Goal: Information Seeking & Learning: Learn about a topic

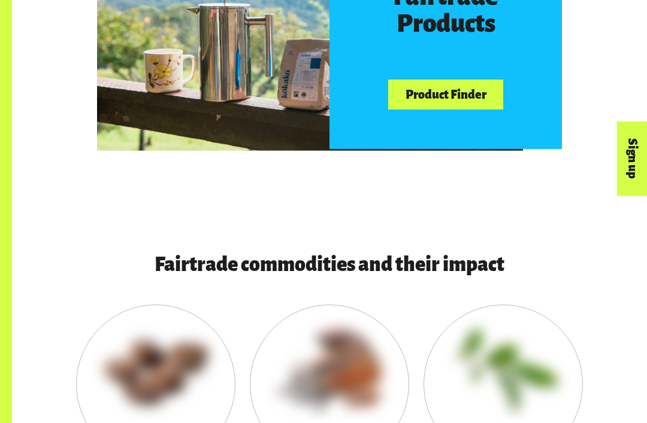
scroll to position [659, 0]
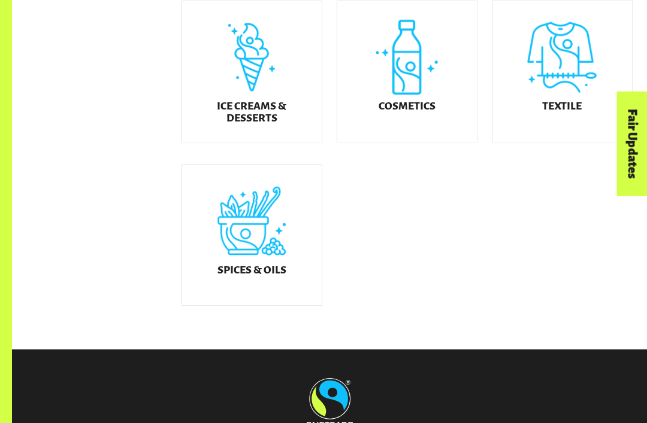
scroll to position [652, 0]
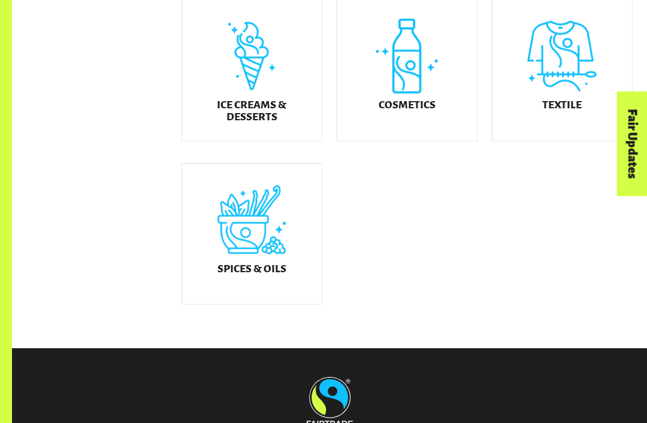
click at [217, 81] on div "Ice Creams & Desserts" at bounding box center [252, 71] width 140 height 141
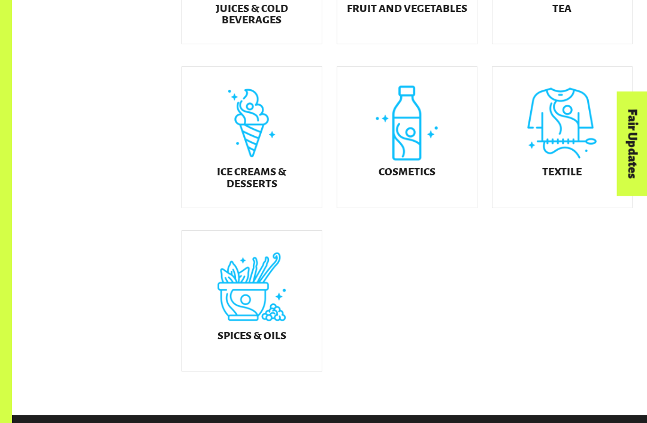
scroll to position [584, 0]
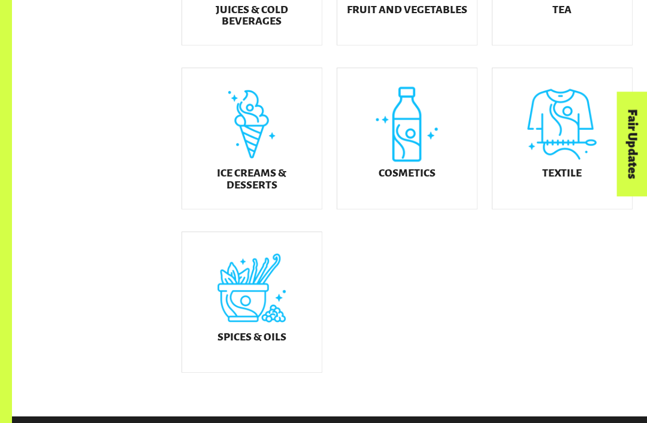
click at [292, 281] on div "Spices & Oils" at bounding box center [252, 302] width 140 height 141
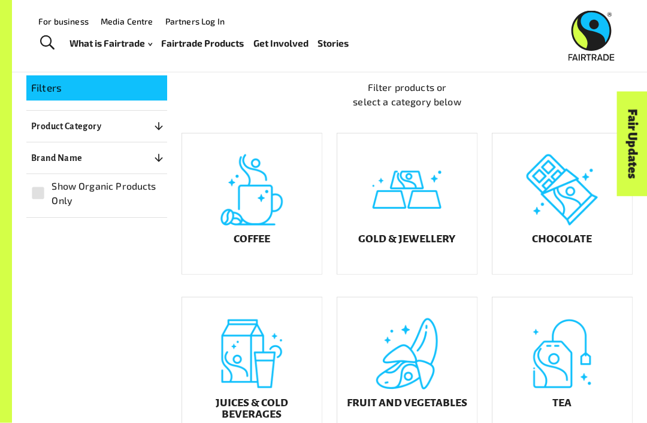
scroll to position [195, 0]
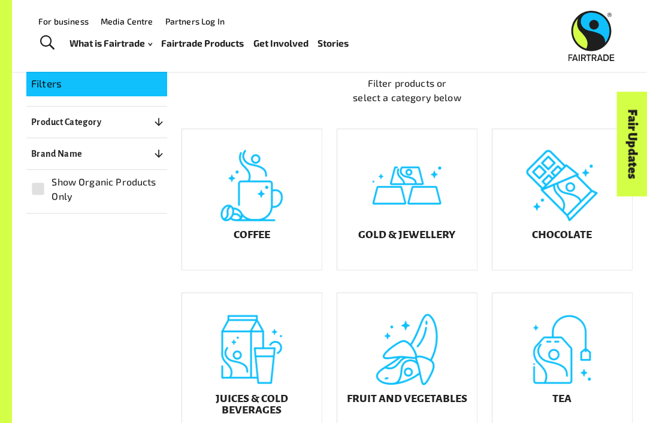
click at [413, 227] on div "Gold & Jewellery" at bounding box center [407, 199] width 140 height 141
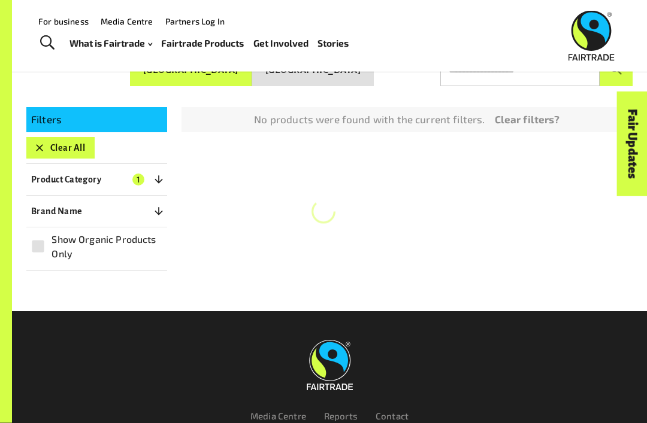
scroll to position [156, 0]
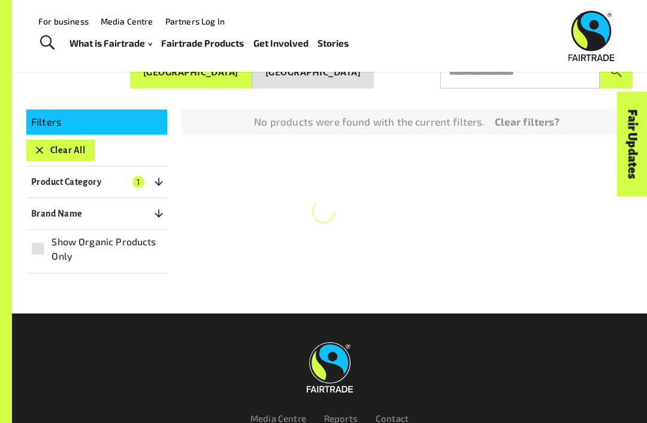
click at [96, 171] on button "Product Category 1" at bounding box center [96, 182] width 141 height 22
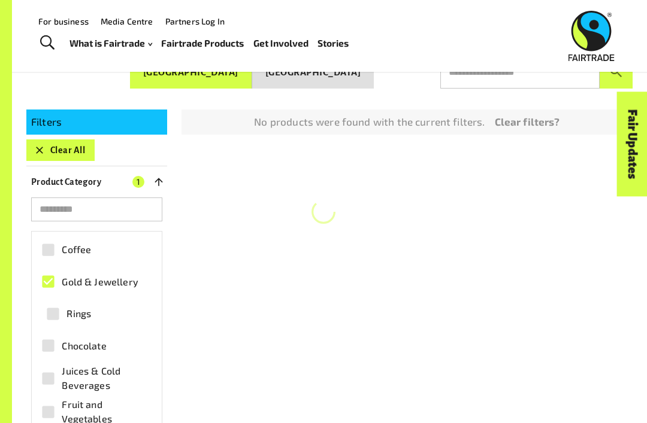
click at [195, 272] on div "Filters Clear All Product Category 1 ​ Coffee Gold & Jewellery Rings Chocolate …" at bounding box center [322, 377] width 620 height 565
click at [159, 183] on icon "button" at bounding box center [159, 182] width 12 height 12
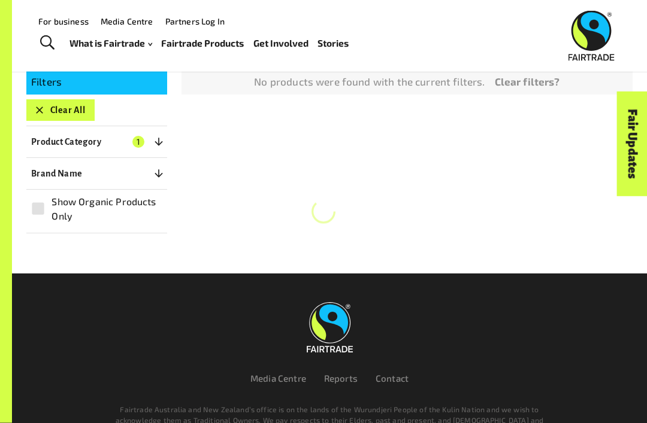
scroll to position [206, 0]
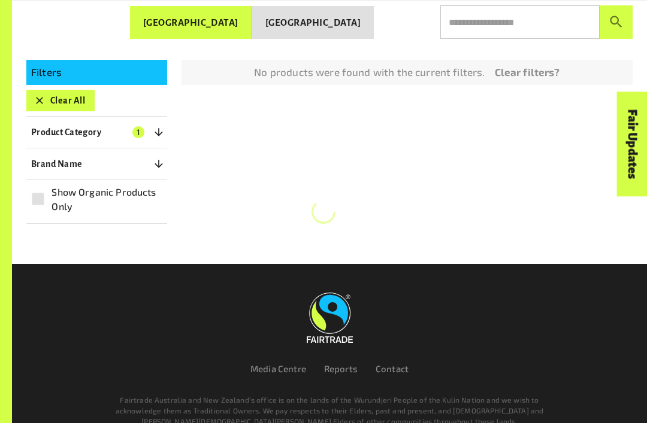
click at [549, 68] on link "Clear filters?" at bounding box center [527, 73] width 65 height 16
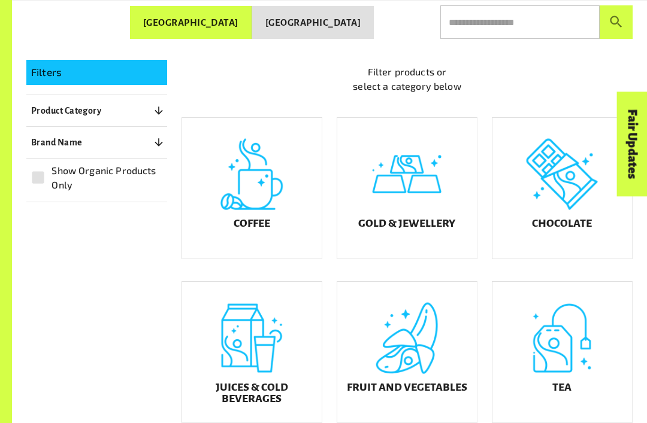
scroll to position [192, 0]
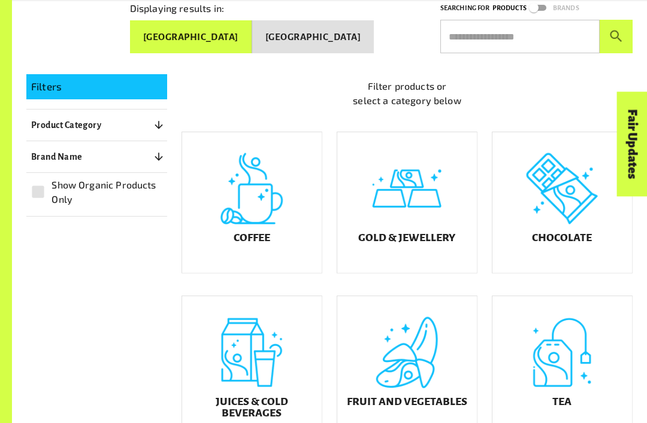
click at [534, 68] on header "Menu For business Media Centre Partners Log In What is Fairtrade How Fairtrade …" at bounding box center [323, 36] width 647 height 72
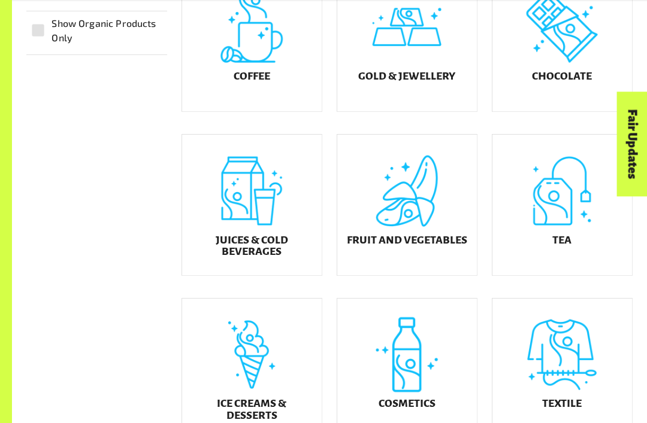
scroll to position [391, 0]
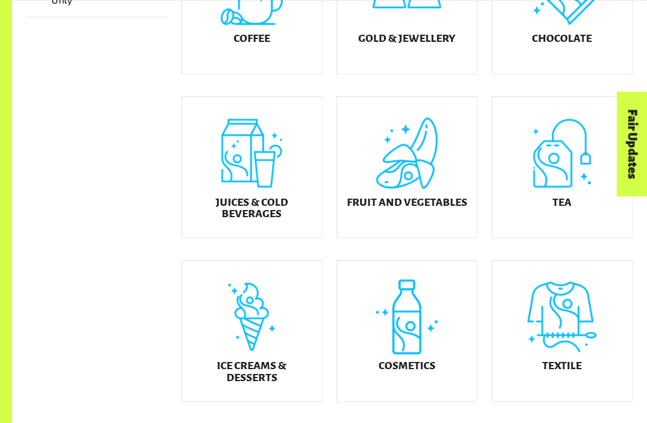
click at [268, 189] on div "Juices & Cold Beverages" at bounding box center [252, 167] width 140 height 141
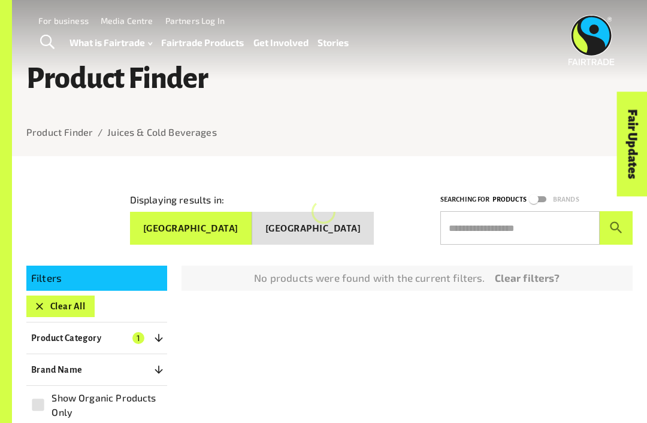
click at [358, 221] on button "New Zealand" at bounding box center [313, 229] width 122 height 34
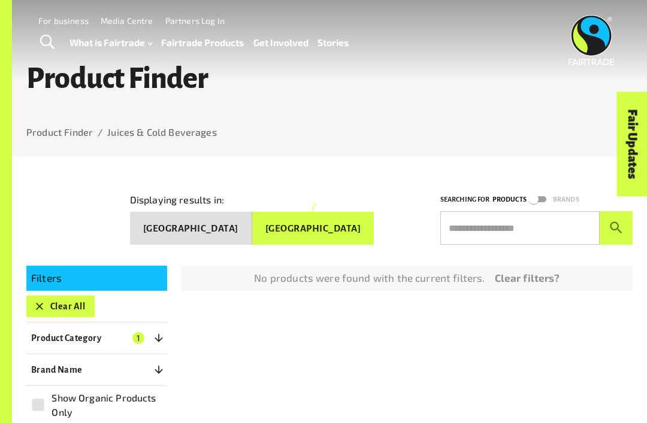
click at [252, 221] on button "Australia" at bounding box center [191, 229] width 122 height 34
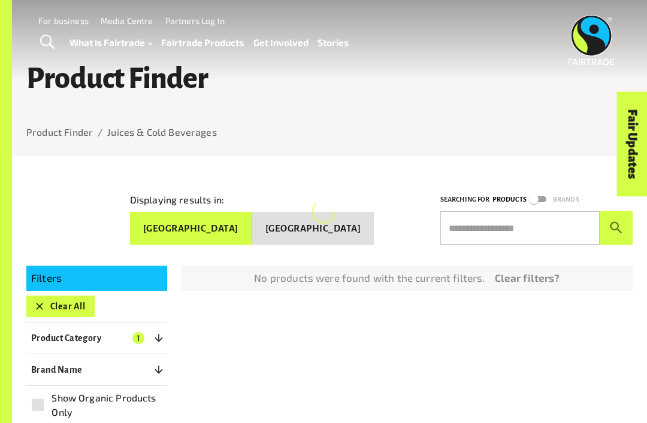
scroll to position [244, 0]
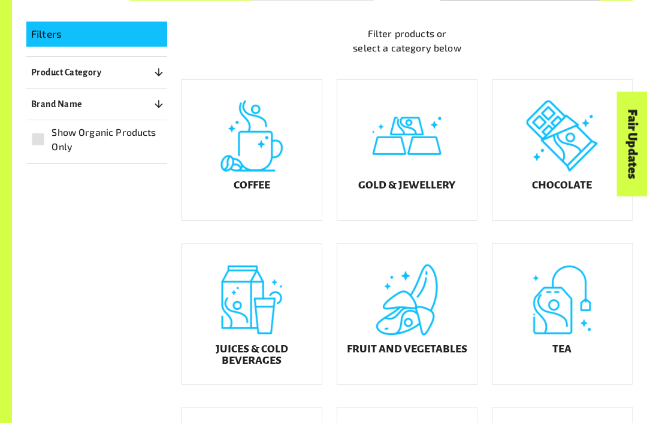
click at [434, 355] on h5 "Fruit and Vegetables" at bounding box center [407, 350] width 120 height 12
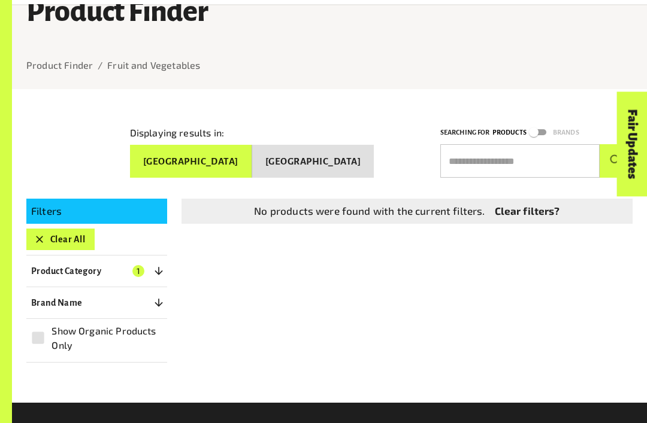
scroll to position [68, 0]
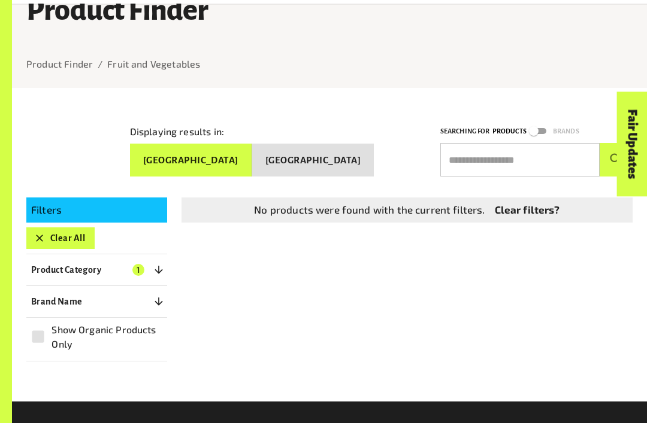
click at [537, 209] on link "Clear filters?" at bounding box center [527, 210] width 65 height 16
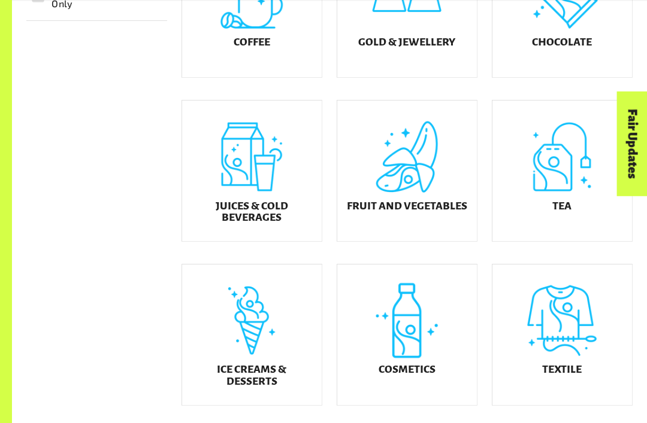
scroll to position [388, 0]
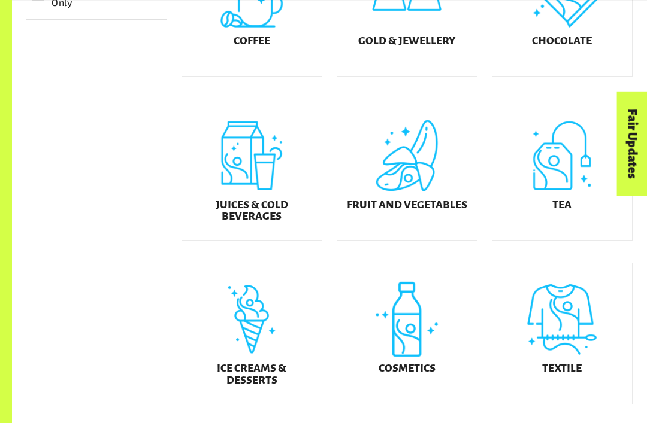
click at [454, 328] on div "Cosmetics" at bounding box center [407, 334] width 140 height 141
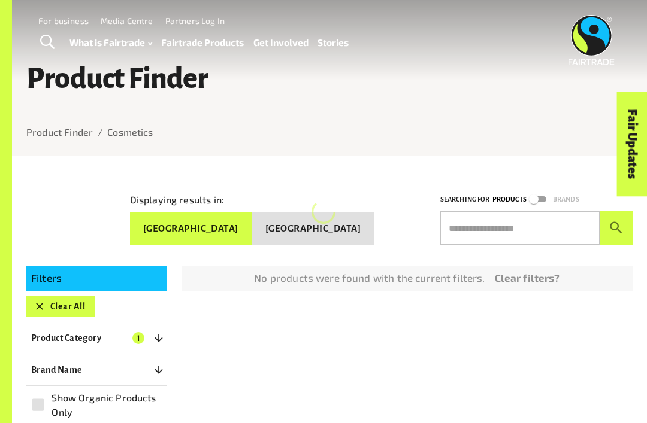
scroll to position [244, 0]
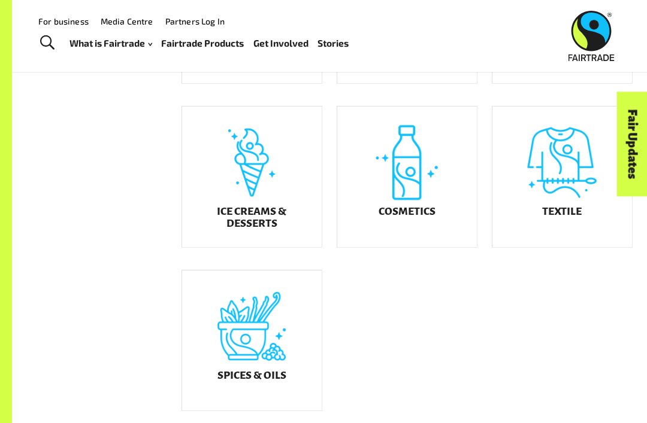
click at [598, 225] on div "Textile" at bounding box center [562, 177] width 140 height 141
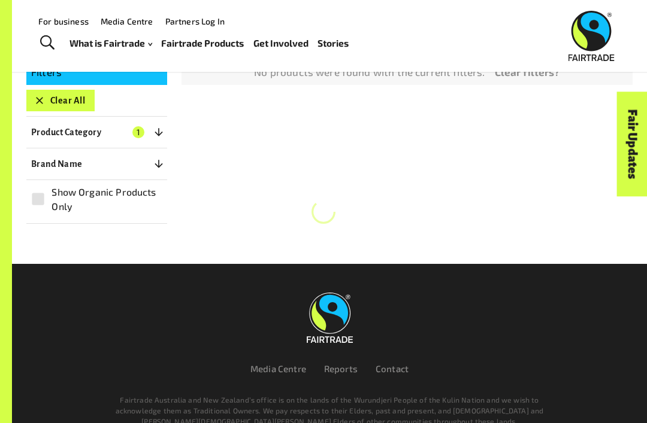
scroll to position [8, 0]
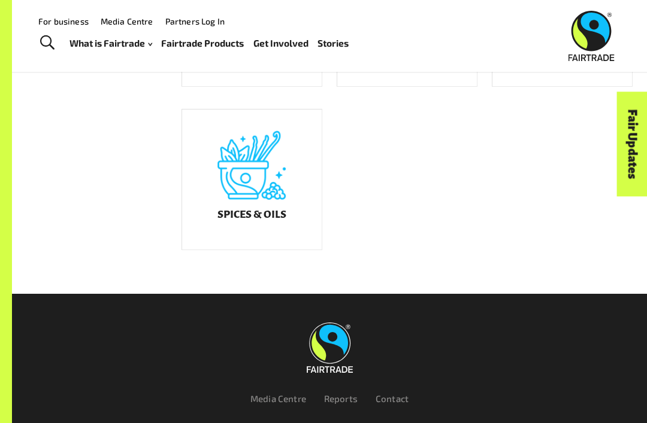
click at [268, 204] on div "Spices & Oils" at bounding box center [252, 180] width 140 height 141
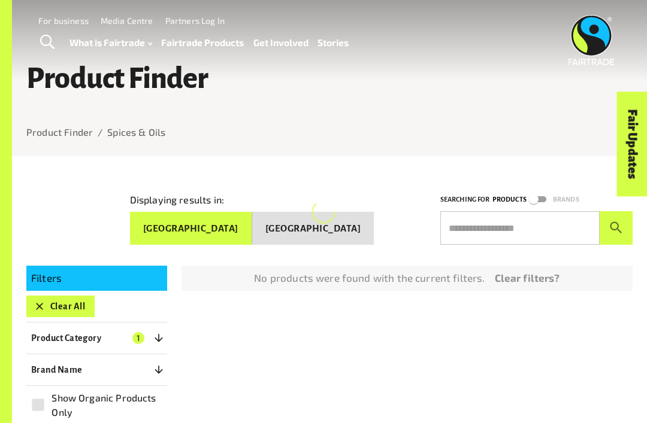
click at [336, 240] on button "New Zealand" at bounding box center [313, 229] width 122 height 34
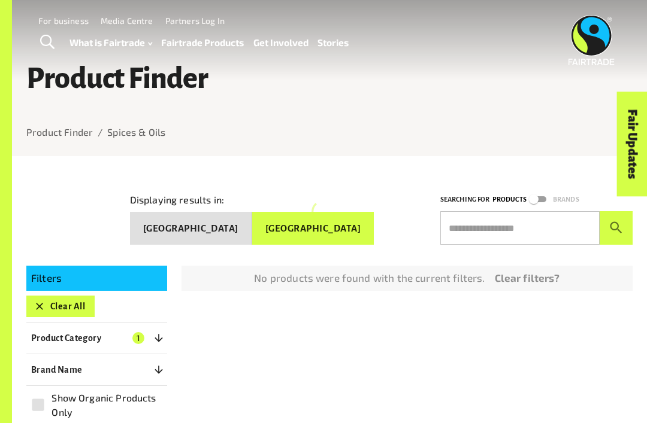
click at [238, 221] on button "Australia" at bounding box center [191, 229] width 122 height 34
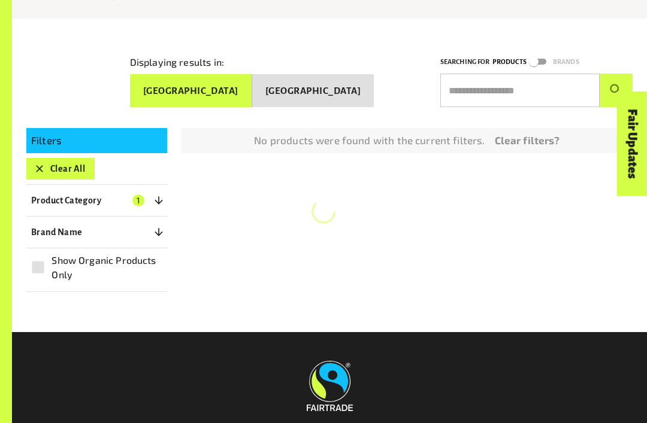
scroll to position [139, 0]
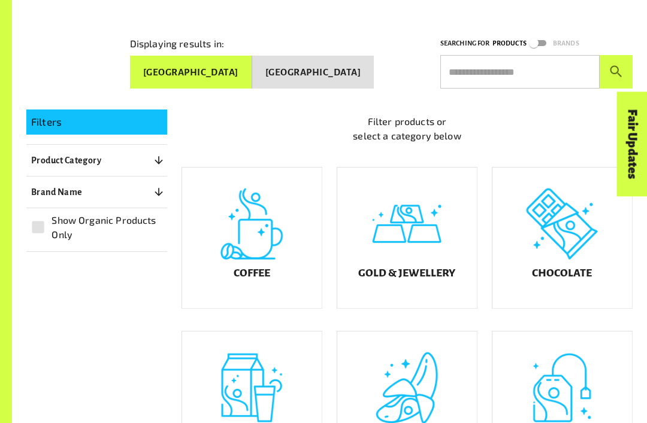
scroll to position [68, 0]
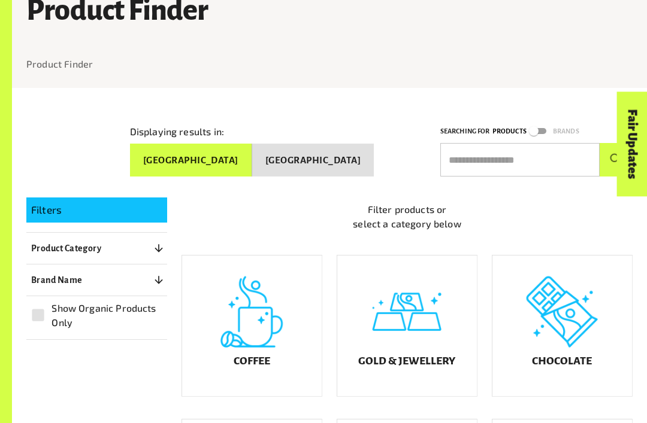
scroll to position [156, 0]
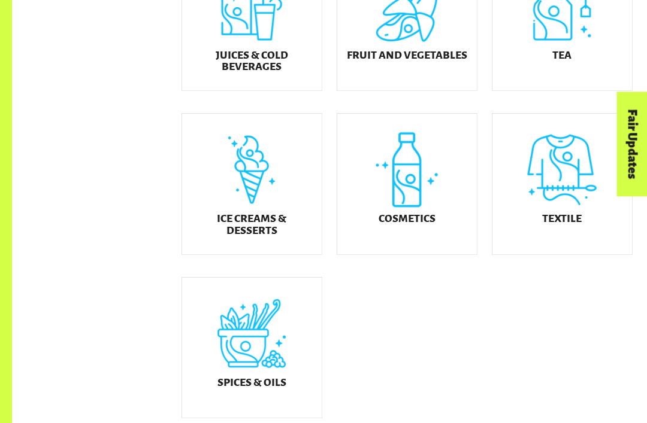
click at [220, 174] on div "Ice Creams & Desserts" at bounding box center [252, 184] width 140 height 141
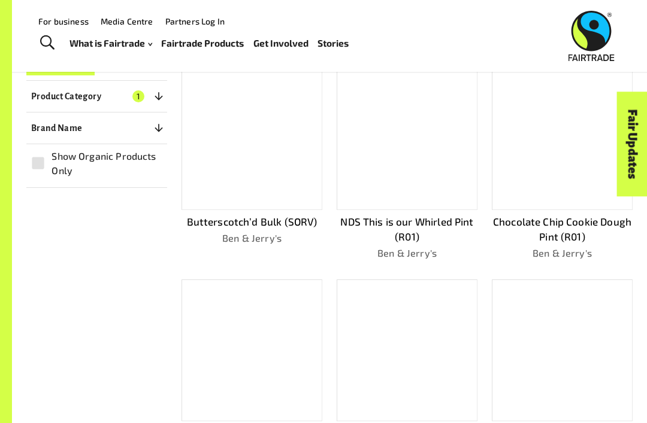
scroll to position [243, 0]
click at [553, 137] on div at bounding box center [562, 139] width 141 height 142
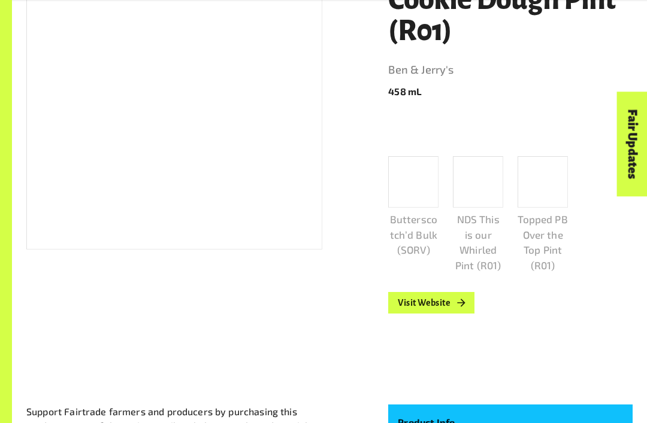
scroll to position [253, 0]
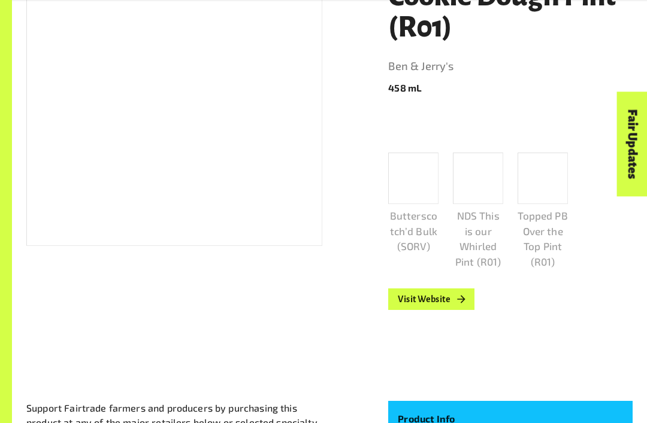
click at [451, 302] on link "Visit Website" at bounding box center [431, 300] width 86 height 22
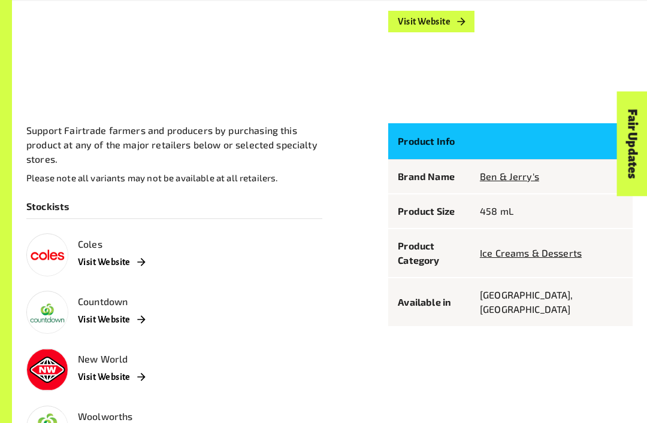
scroll to position [583, 0]
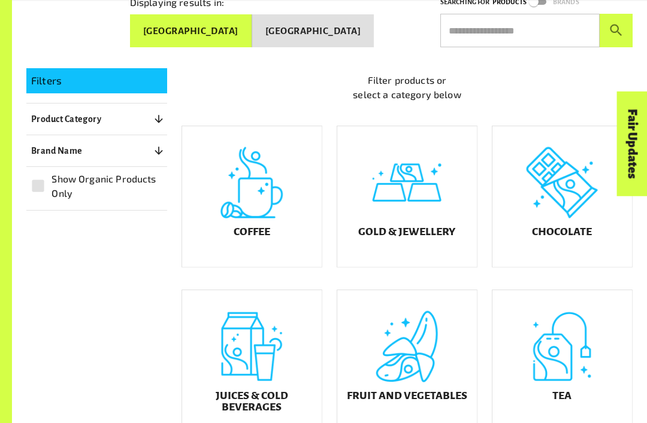
scroll to position [231, 0]
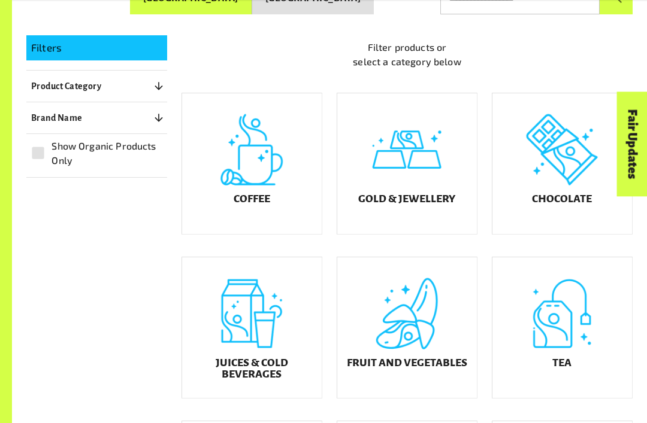
click at [258, 307] on div "Juices & Cold Beverages" at bounding box center [252, 328] width 140 height 141
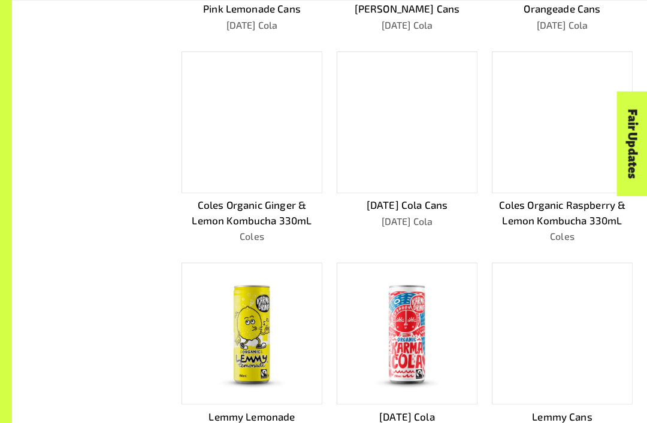
scroll to position [455, 0]
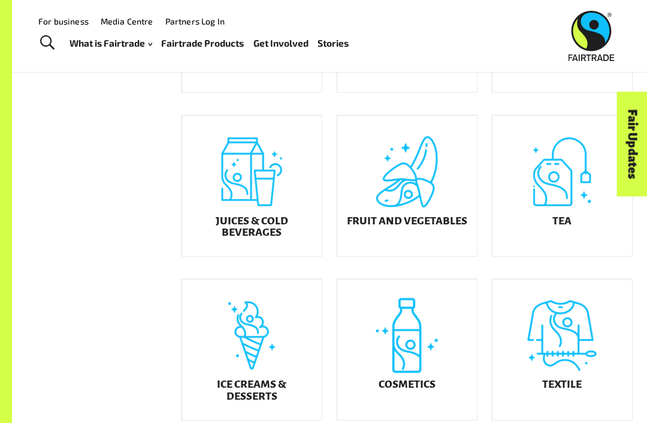
click at [281, 342] on div "Ice Creams & Desserts" at bounding box center [252, 350] width 140 height 141
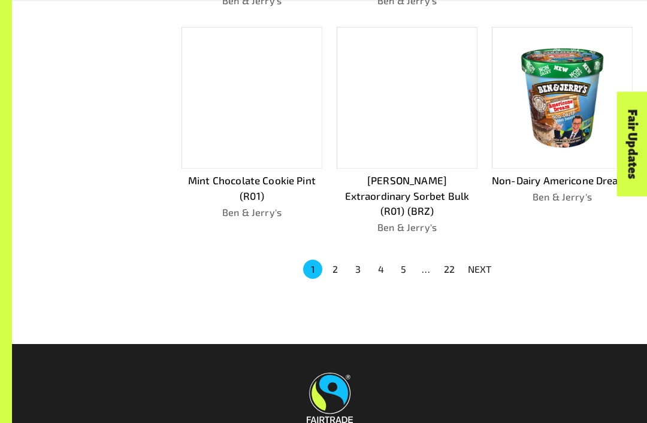
scroll to position [770, 0]
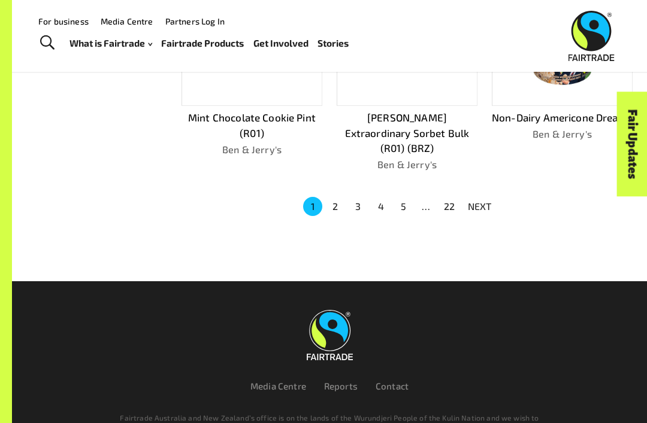
click at [337, 197] on button "2" at bounding box center [335, 206] width 19 height 19
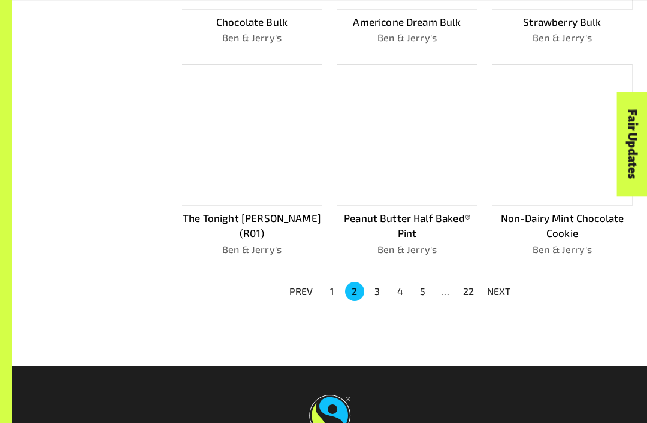
scroll to position [650, 0]
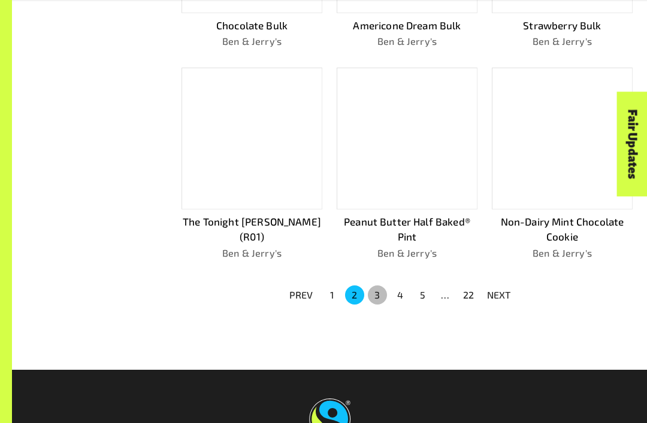
click at [382, 286] on button "3" at bounding box center [377, 295] width 19 height 19
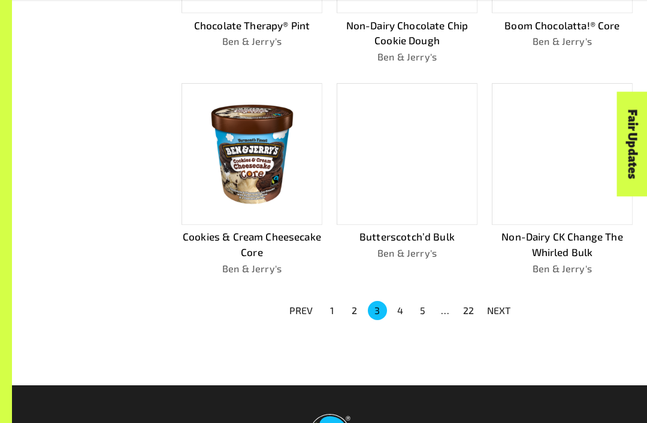
click at [402, 307] on button "4" at bounding box center [399, 310] width 19 height 19
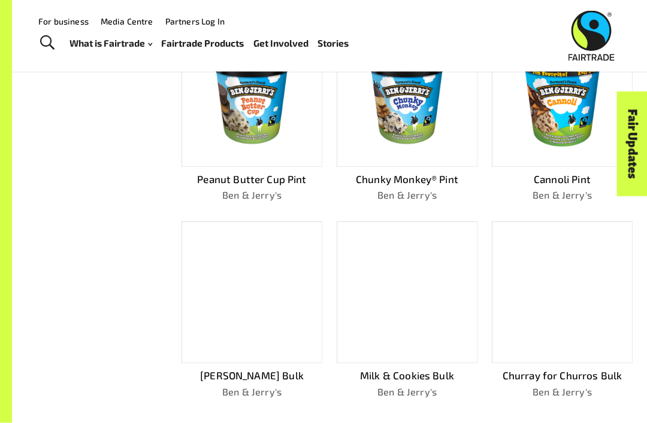
scroll to position [495, 0]
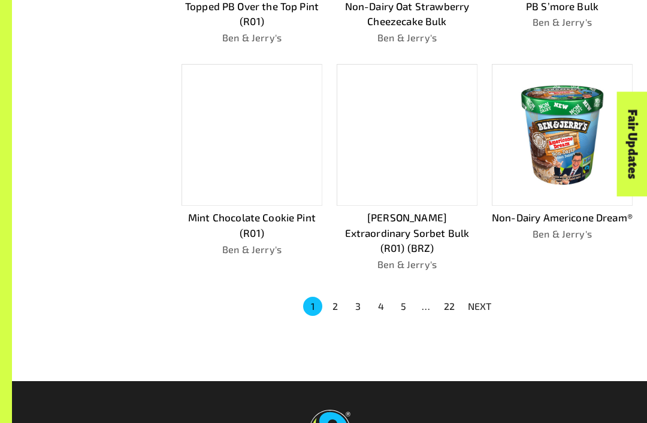
scroll to position [770, 0]
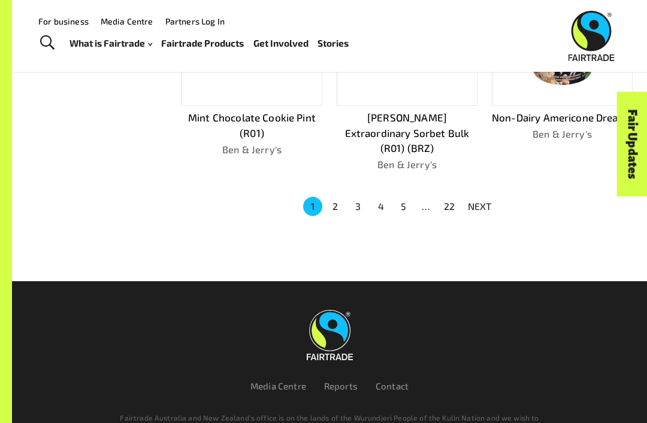
click at [407, 197] on button "5" at bounding box center [403, 206] width 19 height 19
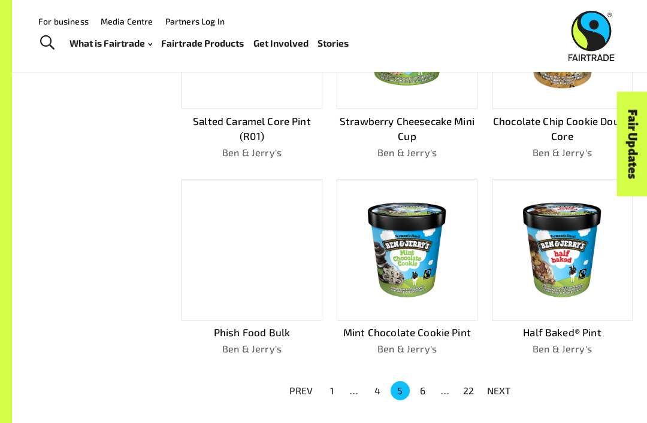
scroll to position [554, 0]
click at [429, 391] on button "6" at bounding box center [422, 391] width 19 height 19
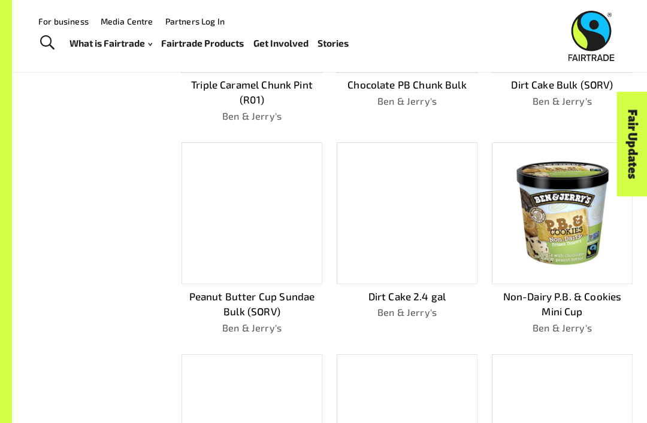
scroll to position [379, 0]
click at [571, 259] on img at bounding box center [562, 214] width 126 height 105
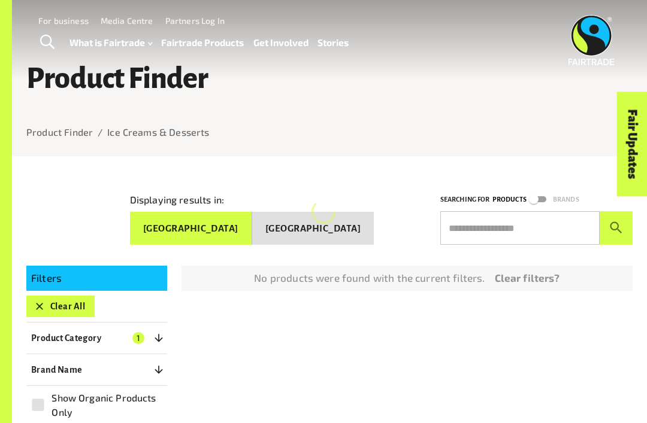
scroll to position [244, 0]
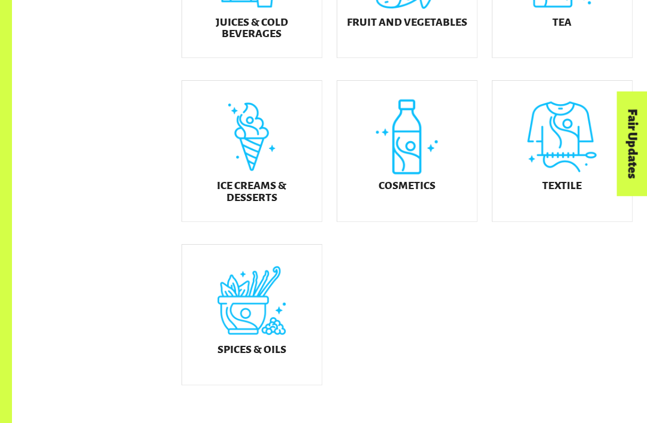
scroll to position [572, 0]
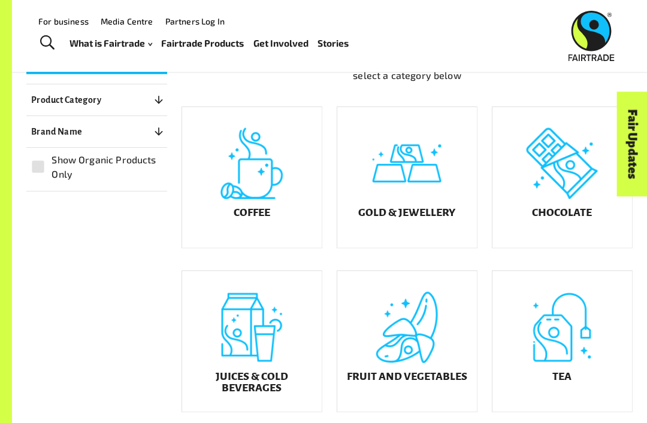
click at [423, 372] on div "Fruit and Vegetables" at bounding box center [407, 341] width 140 height 141
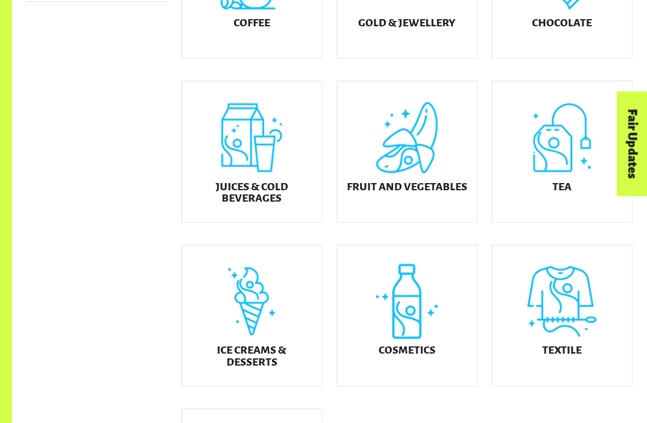
scroll to position [407, 0]
click at [261, 354] on h5 "Ice Creams & Desserts" at bounding box center [252, 356] width 120 height 23
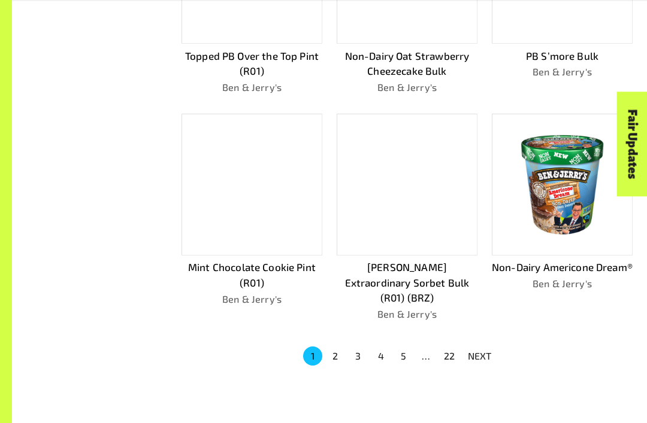
scroll to position [620, 0]
click at [399, 346] on button "5" at bounding box center [403, 355] width 19 height 19
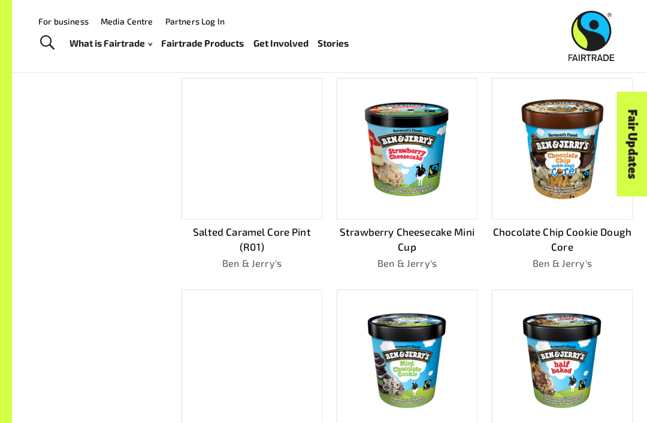
click at [540, 150] on img at bounding box center [562, 149] width 126 height 126
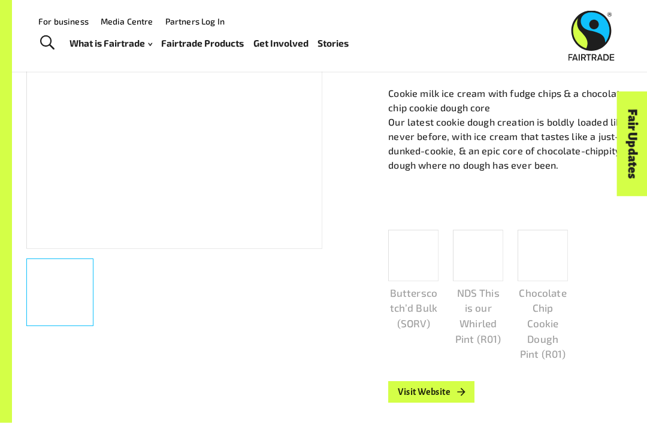
scroll to position [250, 0]
click at [419, 399] on link "Visit Website" at bounding box center [431, 393] width 86 height 22
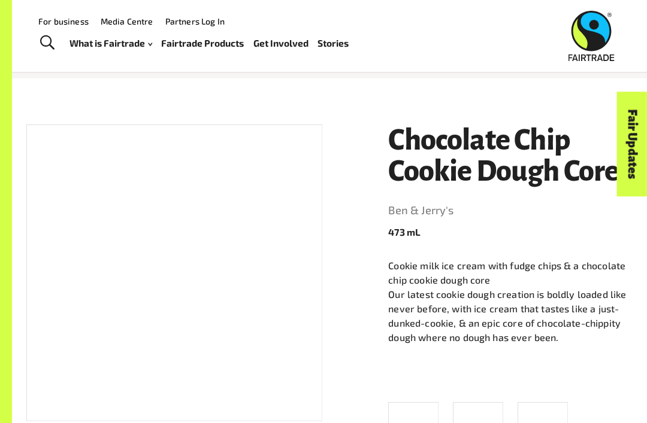
scroll to position [0, 0]
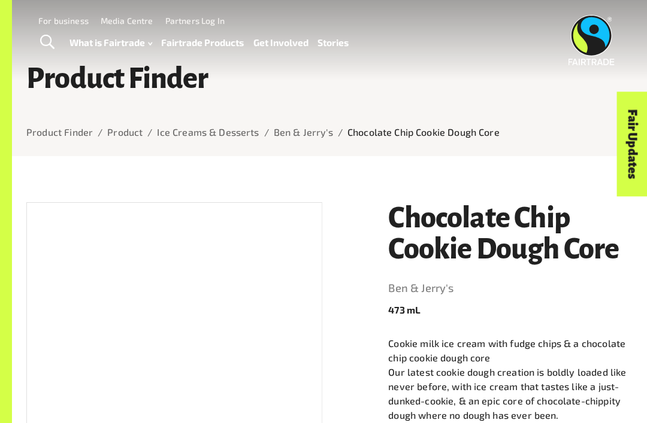
click at [46, 44] on span "Toggle Search" at bounding box center [47, 43] width 14 height 16
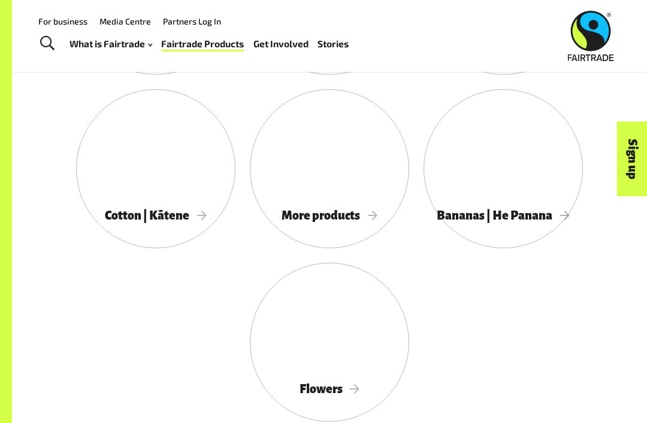
scroll to position [1019, 0]
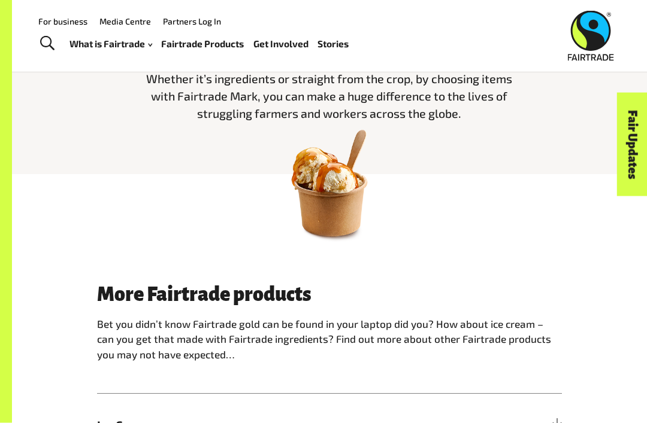
scroll to position [251, 0]
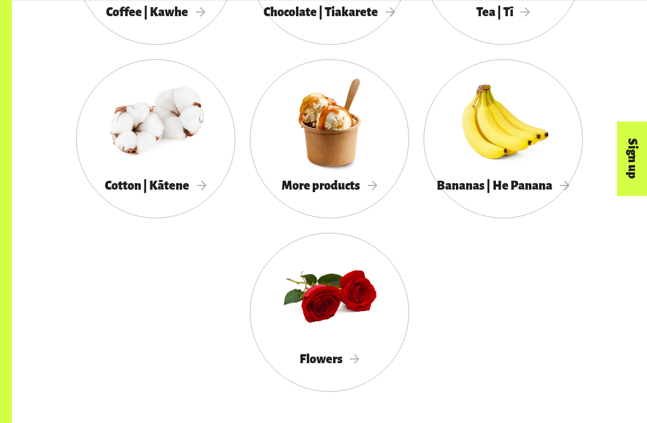
scroll to position [1118, 0]
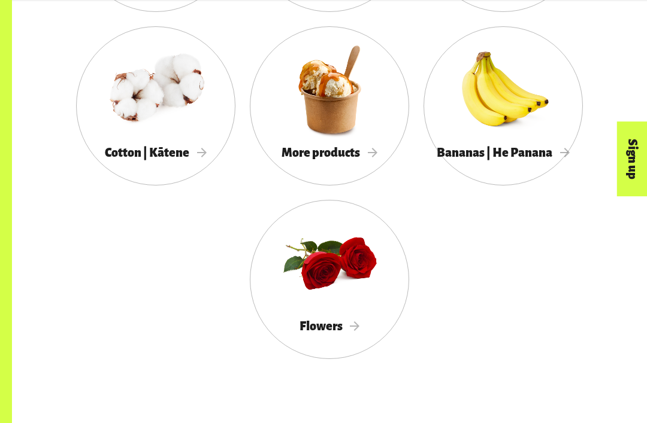
click at [358, 101] on div at bounding box center [329, 90] width 159 height 104
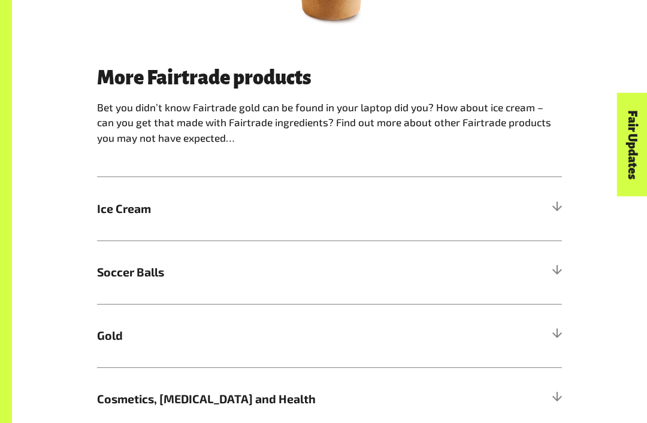
scroll to position [587, 0]
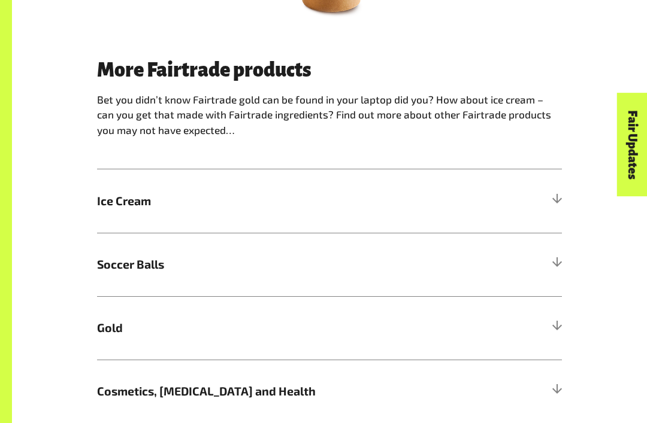
click at [124, 201] on span "Ice Cream" at bounding box center [271, 200] width 349 height 17
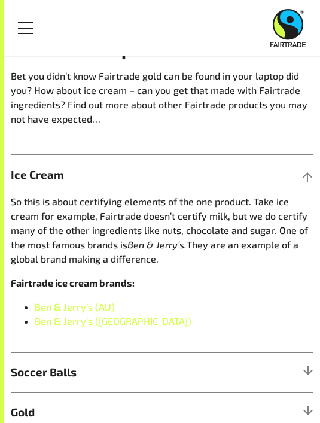
scroll to position [474, 0]
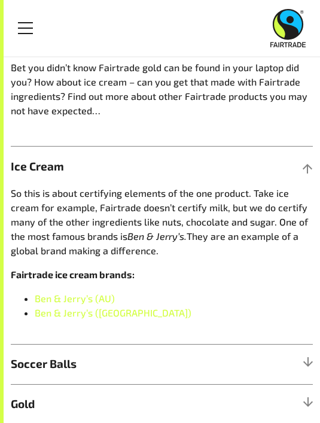
click at [283, 112] on p "Bet you didn’t know Fairtrade gold can be found in your laptop did you? How abo…" at bounding box center [162, 88] width 302 height 57
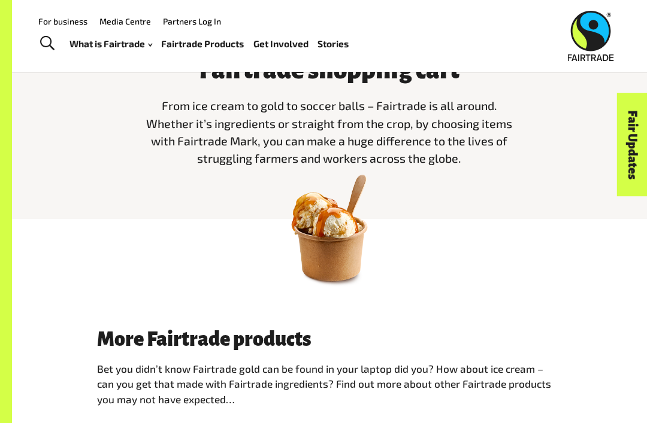
scroll to position [307, 0]
